Goal: Navigation & Orientation: Find specific page/section

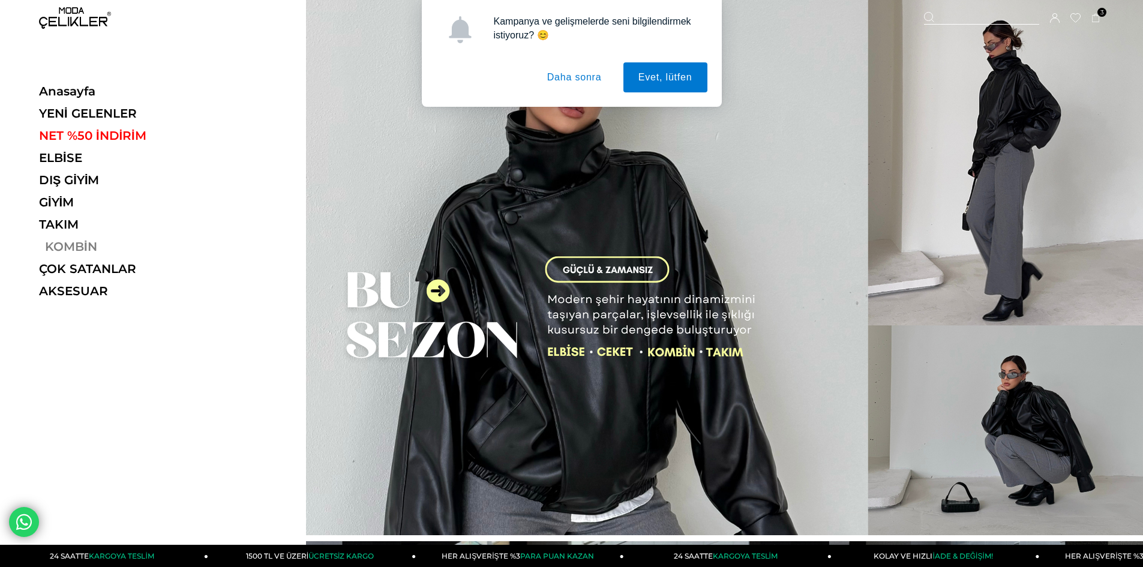
click at [65, 239] on link "KOMBİN" at bounding box center [121, 246] width 165 height 14
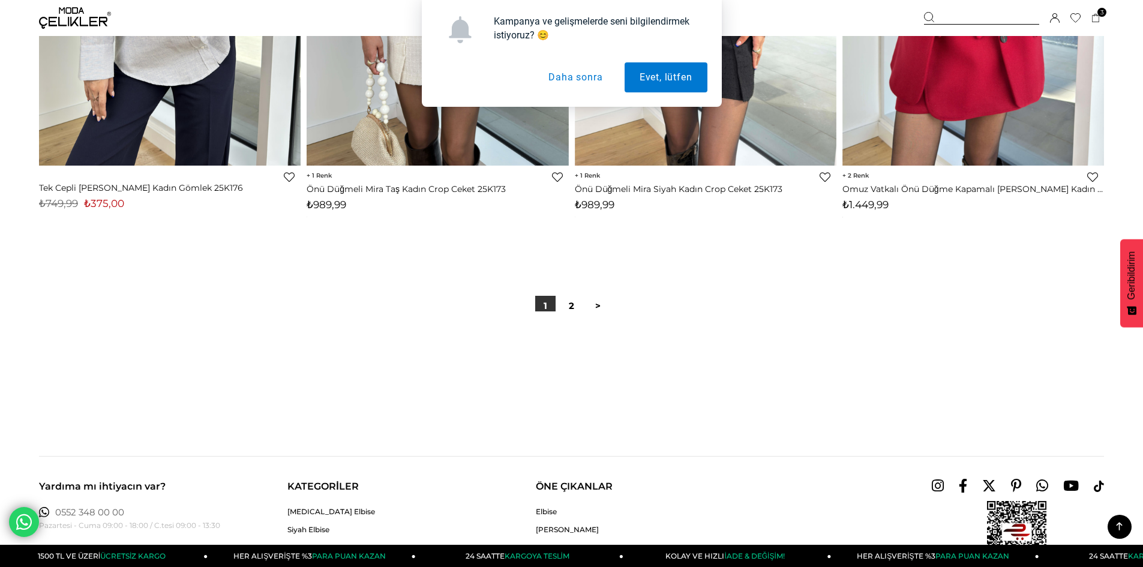
scroll to position [8852, 0]
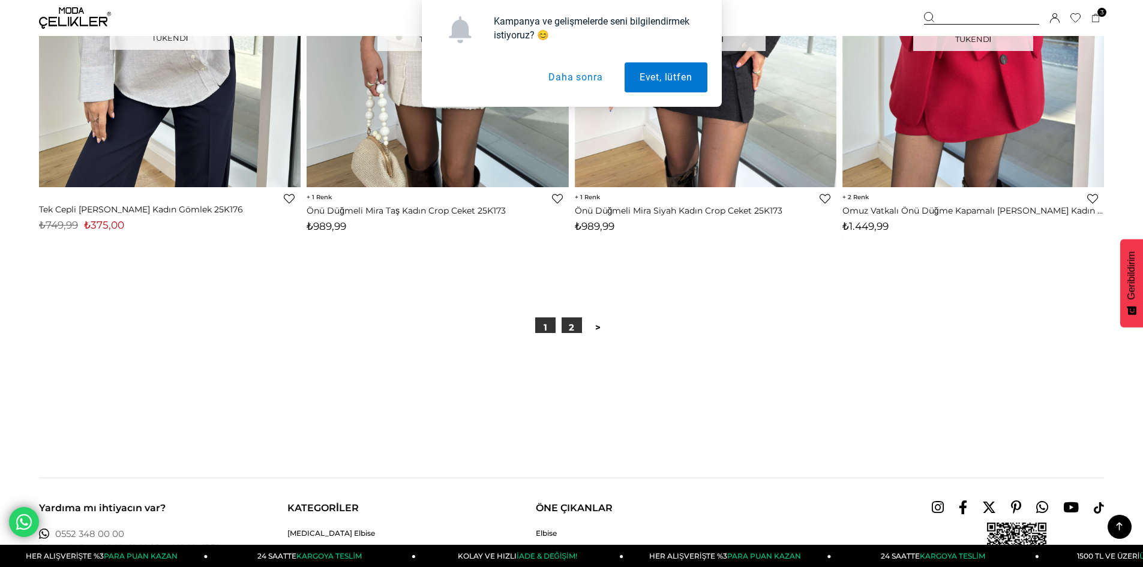
click at [572, 330] on link "2" at bounding box center [572, 327] width 20 height 20
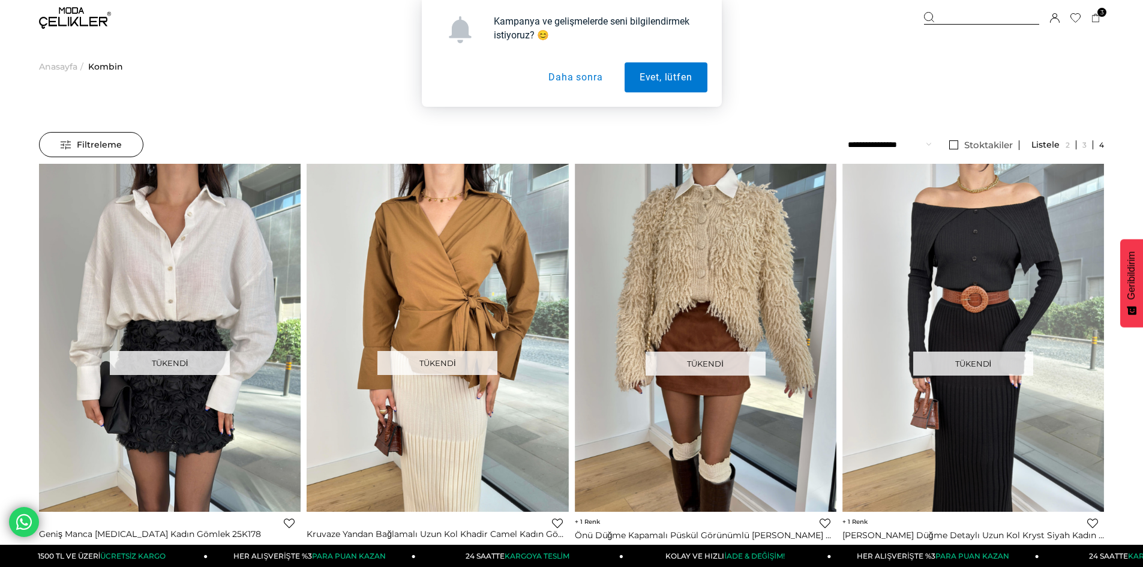
click at [71, 16] on div "Kampanya ve gelişmelerde seni bilgilendirmek istiyoruz? 😊 Evet, lütfen Daha son…" at bounding box center [571, 53] width 1143 height 107
click at [580, 80] on button "Daha sonra" at bounding box center [575, 77] width 84 height 30
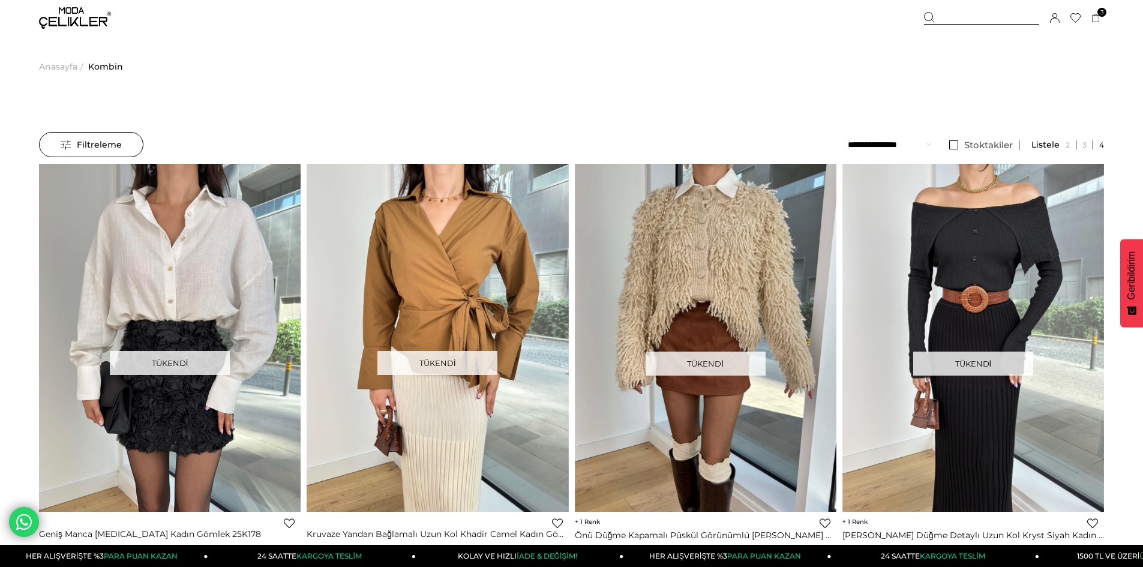
click at [59, 20] on img at bounding box center [75, 18] width 72 height 22
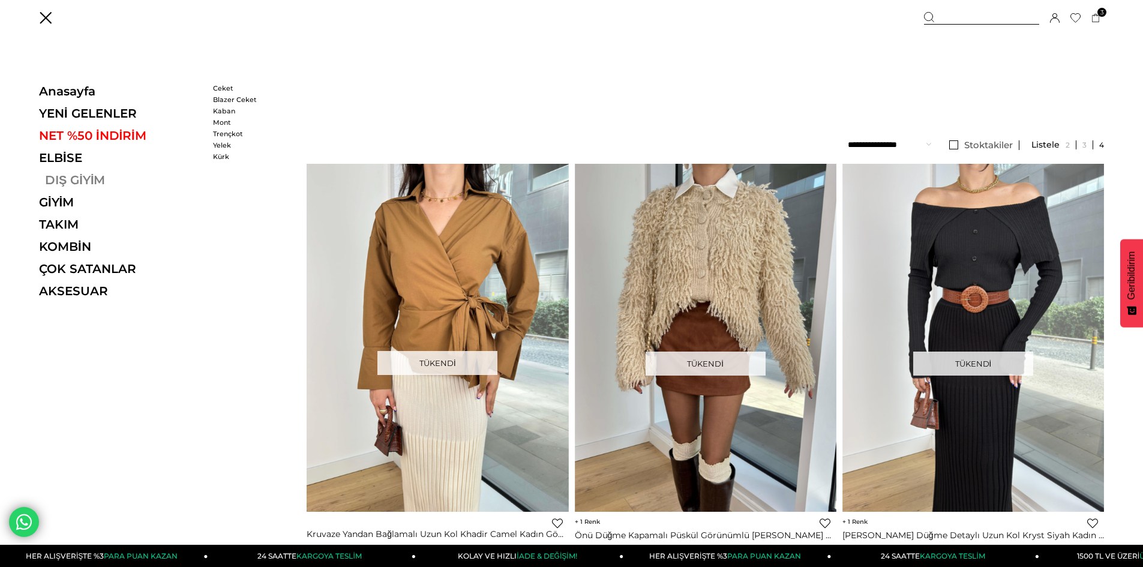
click at [76, 185] on link "DIŞ GİYİM" at bounding box center [121, 180] width 165 height 14
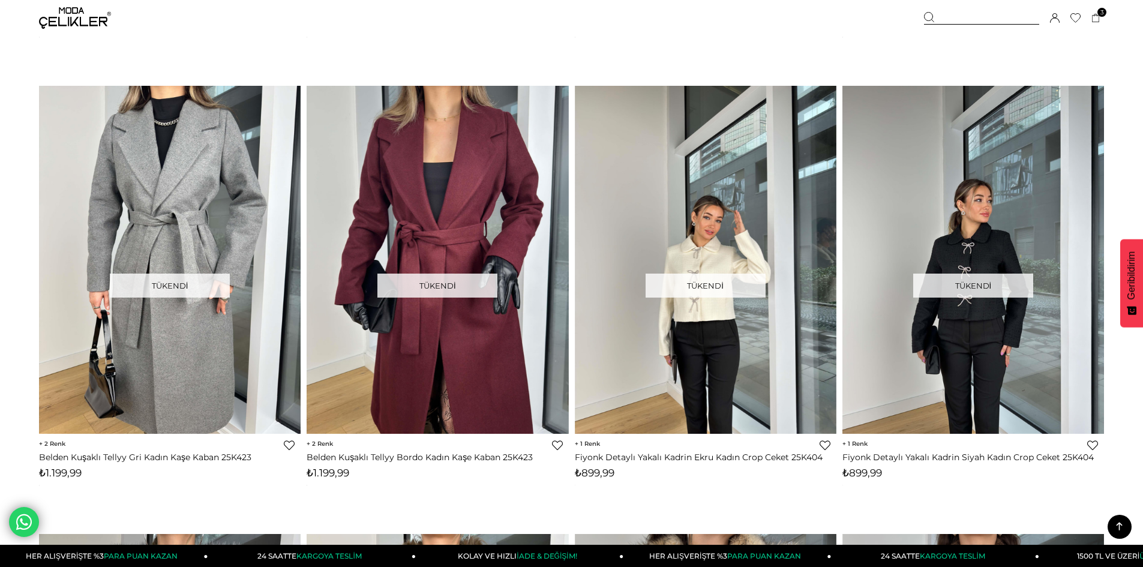
scroll to position [8133, 0]
